Goal: Information Seeking & Learning: Learn about a topic

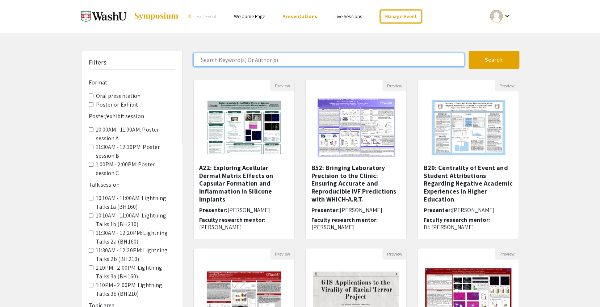
click at [234, 58] on input "Search Keyword(s) Or Author(s)" at bounding box center [328, 60] width 271 height 14
type input "vedul"
click at [494, 59] on button "Search" at bounding box center [494, 60] width 51 height 18
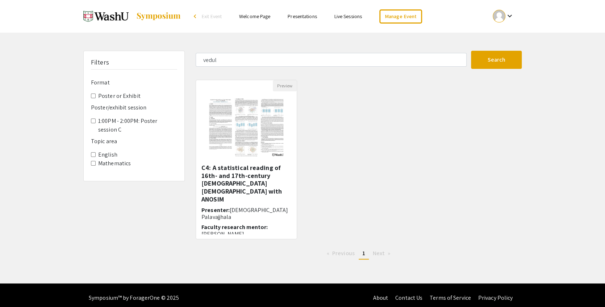
click at [238, 169] on h5 "C4: A statistical reading of 16th- and 17th-century [DEMOGRAPHIC_DATA] [DEMOGRA…" at bounding box center [246, 183] width 90 height 39
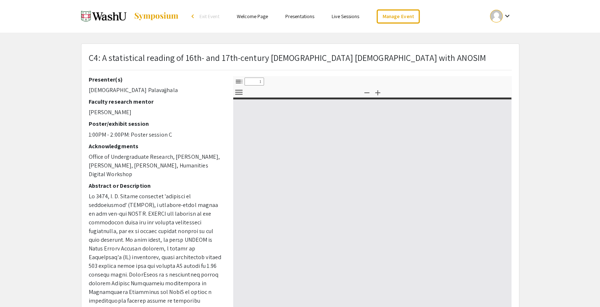
select select "custom"
type input "0"
select select "custom"
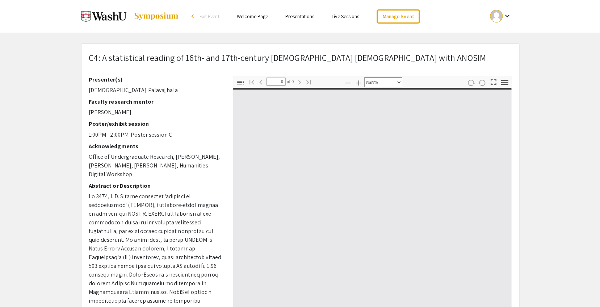
type input "1"
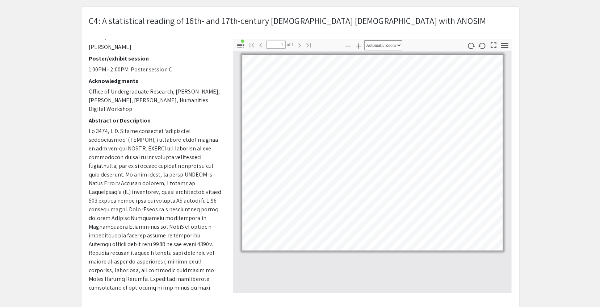
scroll to position [42, 0]
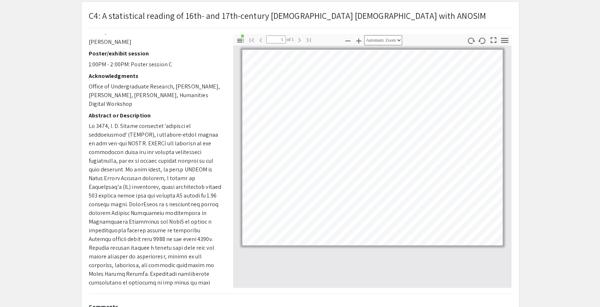
click at [357, 37] on icon "button" at bounding box center [359, 41] width 9 height 9
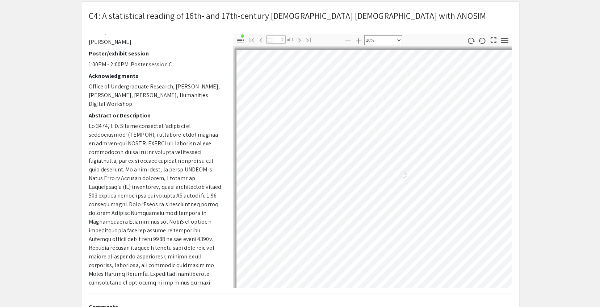
click at [358, 37] on icon "button" at bounding box center [359, 41] width 9 height 9
select select "custom"
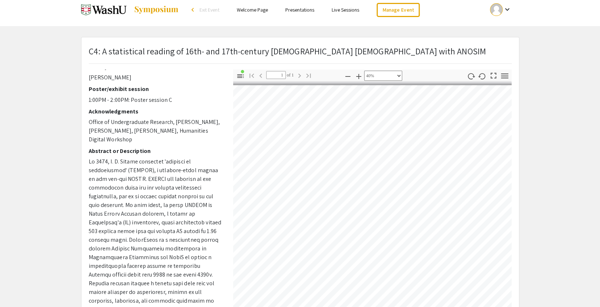
scroll to position [5, 0]
